Goal: Transaction & Acquisition: Purchase product/service

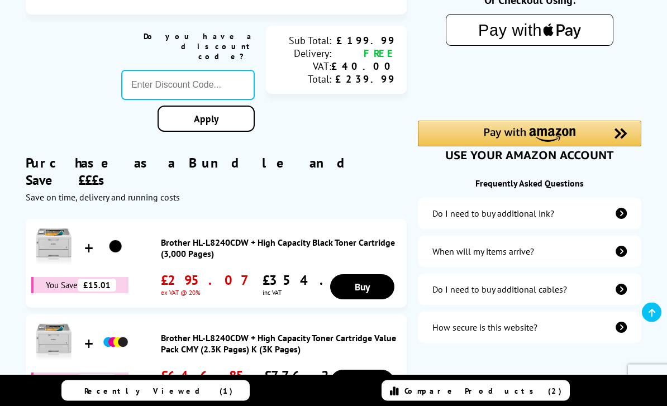
scroll to position [289, 0]
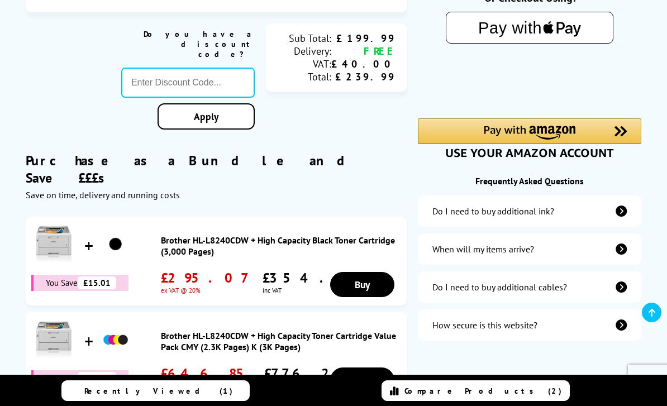
click at [597, 250] on div "When will my items arrive?" at bounding box center [529, 248] width 223 height 31
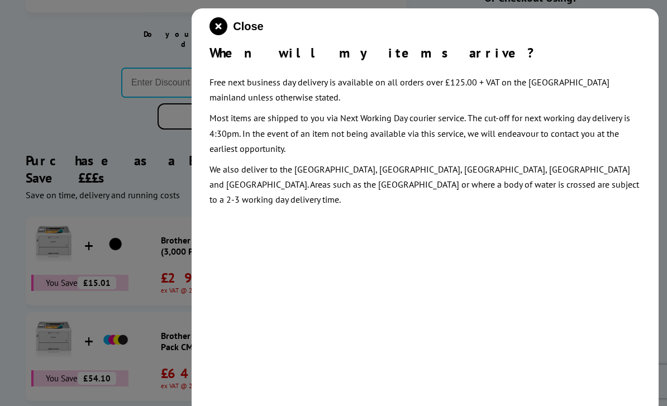
click at [214, 26] on icon "close modal" at bounding box center [218, 26] width 18 height 18
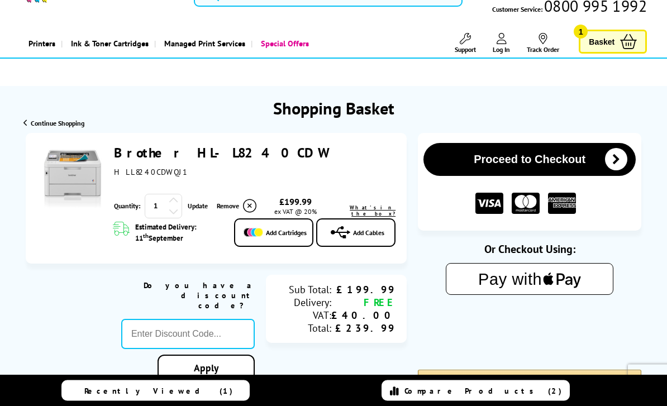
scroll to position [38, 0]
click at [556, 285] on icon "text { fill: #000; font-family: -apple-system, apple-pay-btn-en-GB, BlinkMacSys…" at bounding box center [530, 279] width 130 height 31
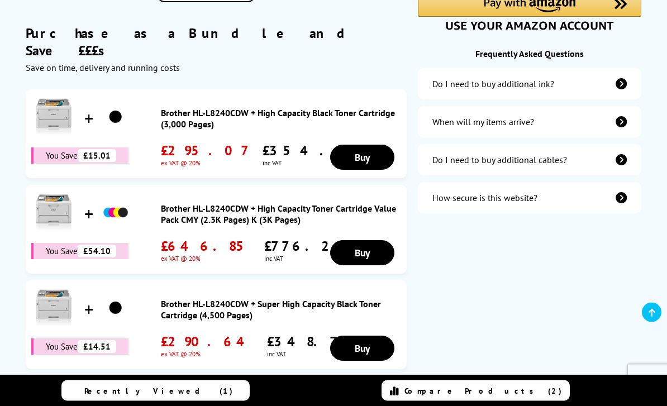
scroll to position [426, 0]
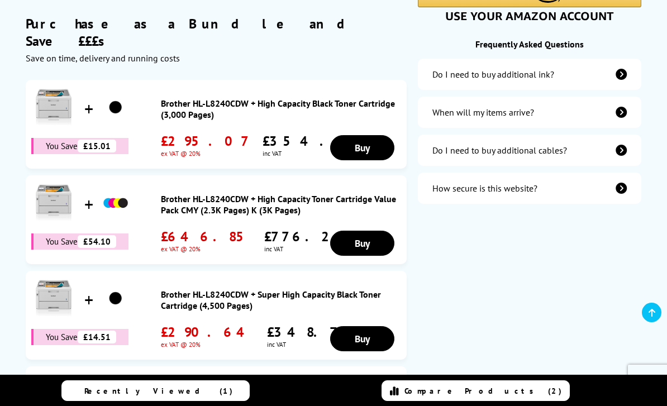
click at [565, 125] on div "When will my items arrive?" at bounding box center [529, 112] width 223 height 31
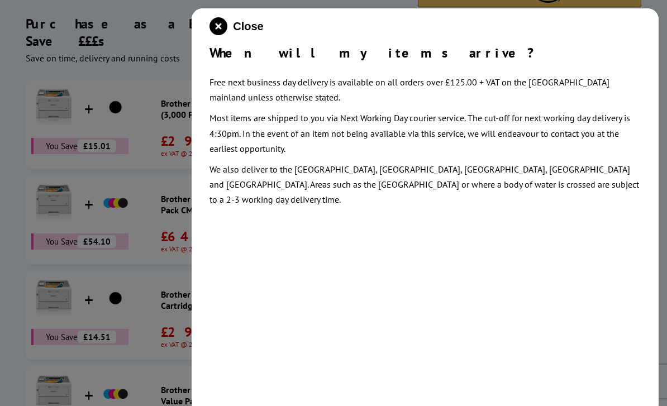
click at [213, 23] on icon "close modal" at bounding box center [218, 26] width 18 height 18
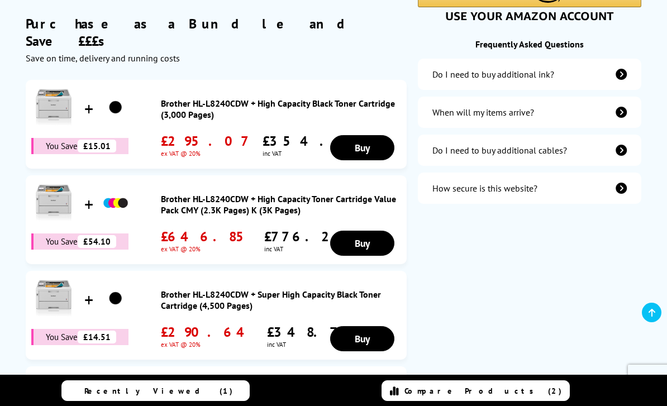
click at [556, 116] on div "When will my items arrive?" at bounding box center [529, 112] width 223 height 31
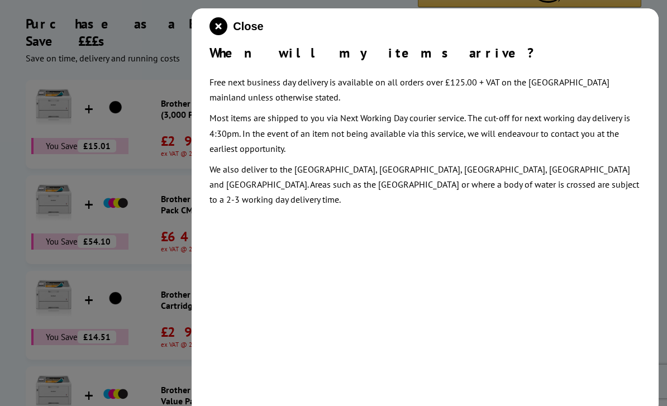
click at [214, 17] on icon "close modal" at bounding box center [218, 26] width 18 height 18
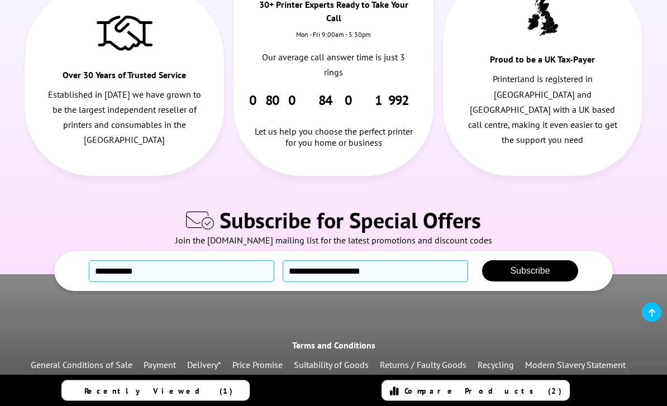
scroll to position [1025, 0]
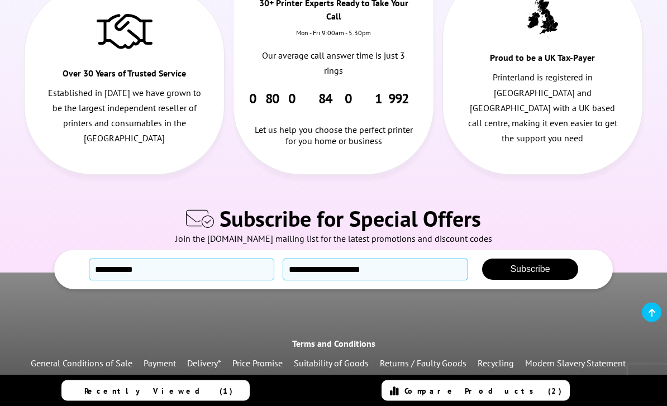
click at [210, 358] on link "Delivery*" at bounding box center [204, 363] width 34 height 11
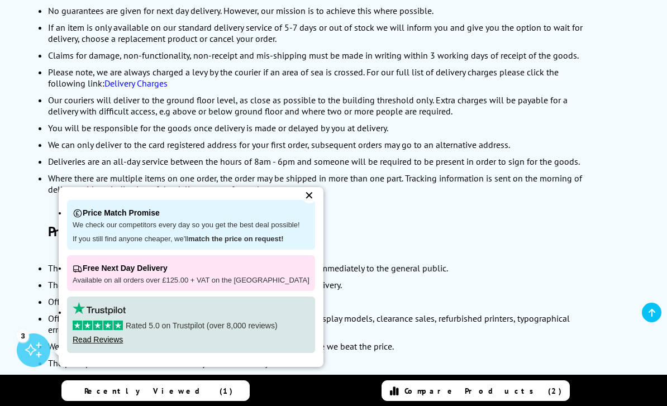
click at [28, 180] on div "Printerland Terms & Conditions Please read the following information carefully …" at bounding box center [333, 394] width 627 height 1945
click at [302, 194] on div "✕" at bounding box center [310, 196] width 16 height 16
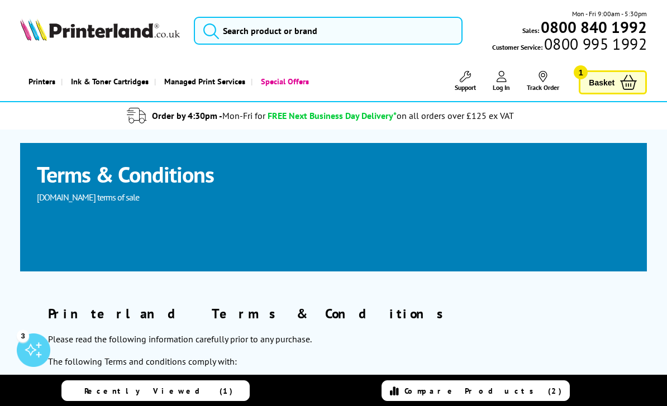
click at [606, 82] on span "Basket" at bounding box center [602, 82] width 26 height 15
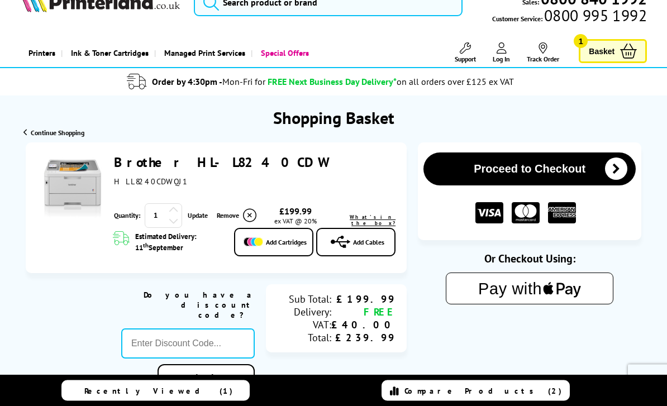
click at [530, 285] on text "Pay with" at bounding box center [510, 289] width 64 height 18
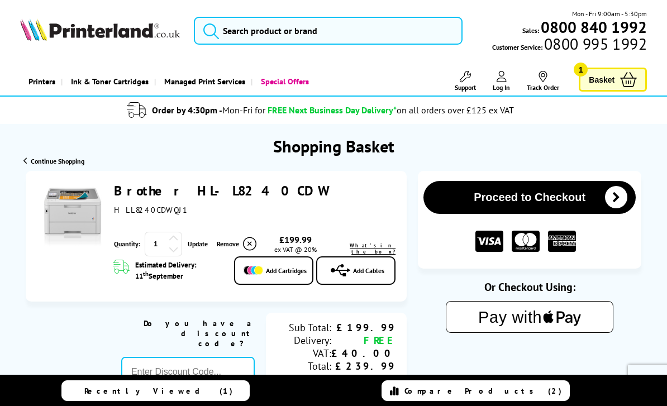
click at [83, 325] on div "Do you have a discount code? Apply Sub Total: Delivery: VAT: Total: £199.99 FRE…" at bounding box center [216, 369] width 381 height 112
click at [520, 320] on text "Pay with" at bounding box center [510, 317] width 64 height 18
